Goal: Information Seeking & Learning: Learn about a topic

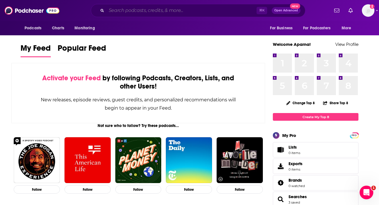
click at [172, 14] on input "Search podcasts, credits, & more..." at bounding box center [181, 10] width 150 height 9
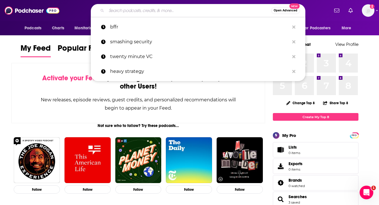
paste input "The Smarter Accountant Podcast"
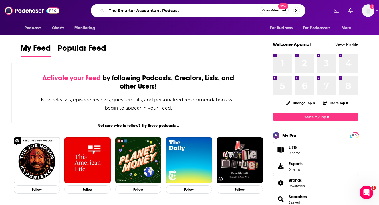
type input "The Smarter Accountant Podcast"
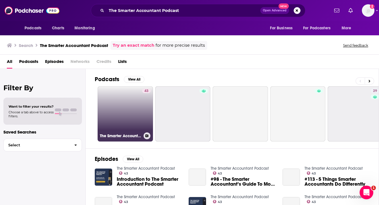
click at [125, 96] on link "43 The Smarter Accountant Podcast" at bounding box center [125, 113] width 55 height 55
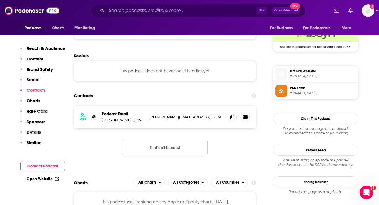
scroll to position [425, 0]
click at [233, 119] on icon at bounding box center [232, 116] width 4 height 5
click at [133, 12] on input "Search podcasts, credits, & more..." at bounding box center [181, 10] width 150 height 9
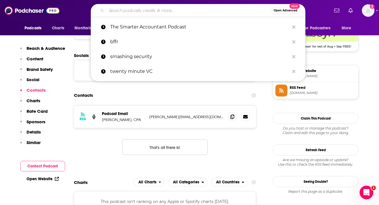
paste input "Business Strategy for CPA’s"
type input "Business Strategy for CPA’s"
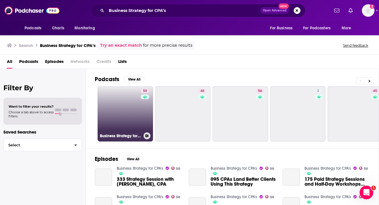
click at [126, 100] on link "50 Business Strategy for CPA's" at bounding box center [125, 113] width 55 height 55
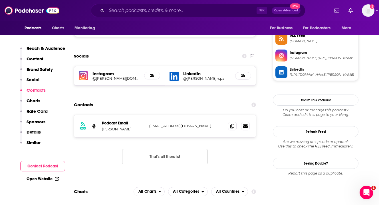
scroll to position [529, 0]
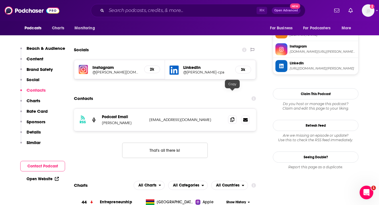
click at [231, 118] on icon at bounding box center [232, 120] width 4 height 5
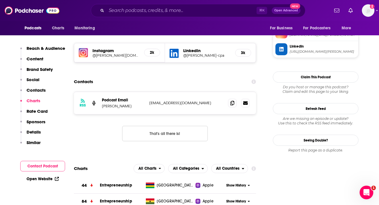
scroll to position [546, 0]
click at [235, 98] on span at bounding box center [232, 102] width 9 height 9
click at [126, 12] on input "Search podcasts, credits, & more..." at bounding box center [181, 10] width 150 height 9
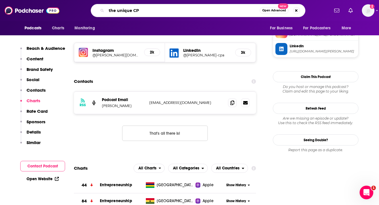
type input "the unique CPA"
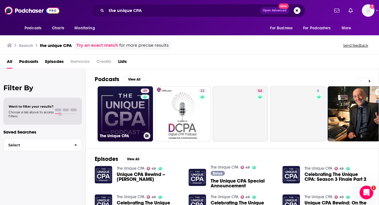
click at [118, 98] on link "49 The Unique CPA" at bounding box center [125, 113] width 55 height 55
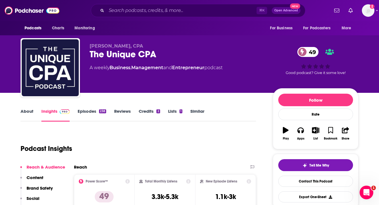
click at [124, 54] on div "The Unique CPA 49" at bounding box center [177, 54] width 174 height 11
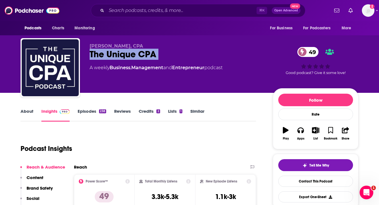
click at [124, 54] on div "The Unique CPA 49" at bounding box center [177, 54] width 174 height 11
copy div "The Unique CPA 49"
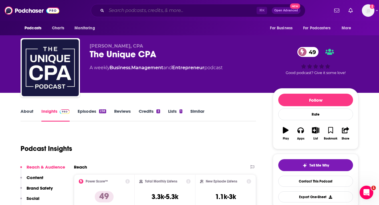
click at [166, 7] on input "Search podcasts, credits, & more..." at bounding box center [181, 10] width 150 height 9
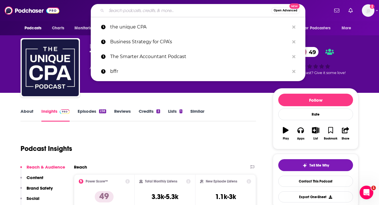
paste input "The Accounting Podcast"
type input "The Accounting Podcast"
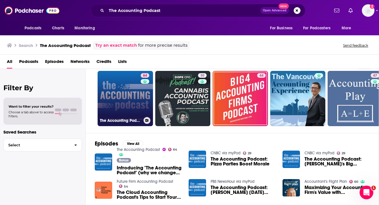
scroll to position [15, 0]
click at [117, 83] on link "64 The Accounting Podcast" at bounding box center [125, 98] width 55 height 55
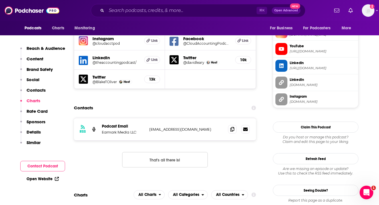
scroll to position [577, 0]
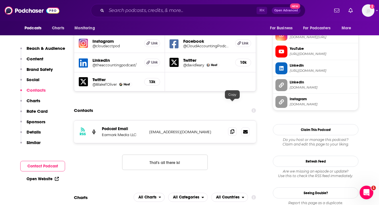
click at [232, 130] on icon at bounding box center [232, 132] width 4 height 5
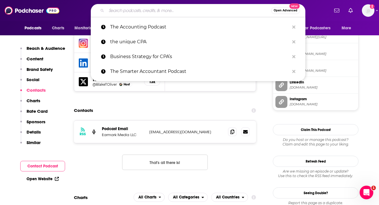
click at [153, 12] on input "Search podcasts, credits, & more..." at bounding box center [188, 10] width 165 height 9
paste input "Accounting Best Practices with [PERSON_NAME]"
type input "Accounting Best Practices with [PERSON_NAME]"
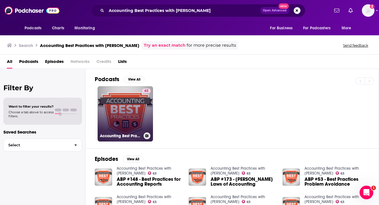
click at [124, 100] on link "63 Accounting Best Practices with [PERSON_NAME]" at bounding box center [125, 113] width 55 height 55
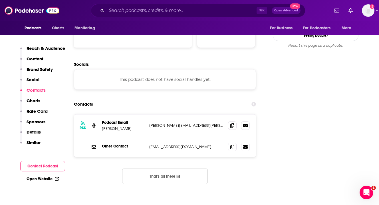
scroll to position [618, 0]
click at [232, 123] on icon at bounding box center [232, 125] width 4 height 5
click at [233, 144] on icon at bounding box center [232, 146] width 4 height 5
click at [126, 15] on div "⌘ K Open Advanced New" at bounding box center [198, 10] width 215 height 13
click at [120, 11] on input "Search podcasts, credits, & more..." at bounding box center [181, 10] width 150 height 9
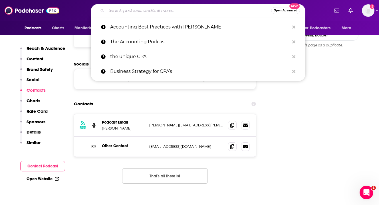
paste input "She Counts, Question [PERSON_NAME] and [PERSON_NAME]"
type input "She Counts, Question [PERSON_NAME] and [PERSON_NAME]"
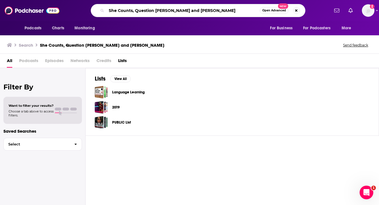
drag, startPoint x: 222, startPoint y: 8, endPoint x: 152, endPoint y: 9, distance: 69.9
click at [152, 9] on input "She Counts, Question [PERSON_NAME] and [PERSON_NAME]" at bounding box center [182, 10] width 153 height 9
click at [167, 11] on input "She Counts, Question [PERSON_NAME] and [PERSON_NAME]" at bounding box center [182, 10] width 153 height 9
drag, startPoint x: 133, startPoint y: 11, endPoint x: 234, endPoint y: 14, distance: 101.6
click at [234, 14] on input "She Counts, Question [PERSON_NAME] and [PERSON_NAME]" at bounding box center [182, 10] width 153 height 9
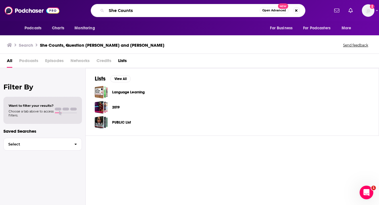
type input "She Counts"
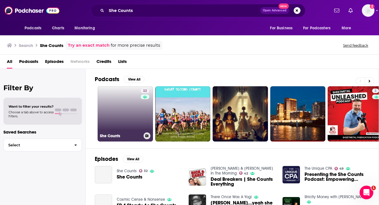
click at [125, 106] on link "32 She Counts" at bounding box center [125, 113] width 55 height 55
